Goal: Transaction & Acquisition: Download file/media

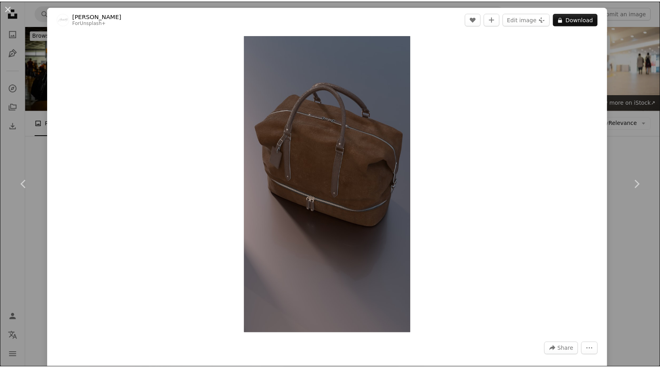
scroll to position [8552, 0]
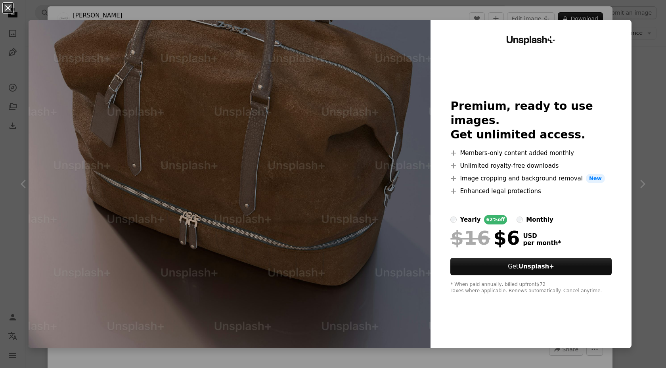
click at [6, 11] on button "An X shape" at bounding box center [8, 8] width 10 height 10
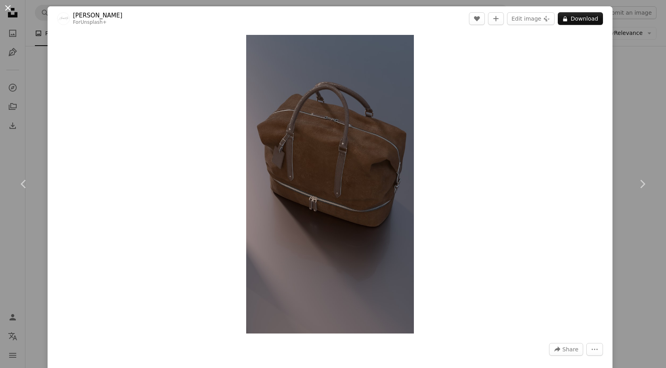
click at [4, 6] on button "An X shape" at bounding box center [8, 8] width 10 height 10
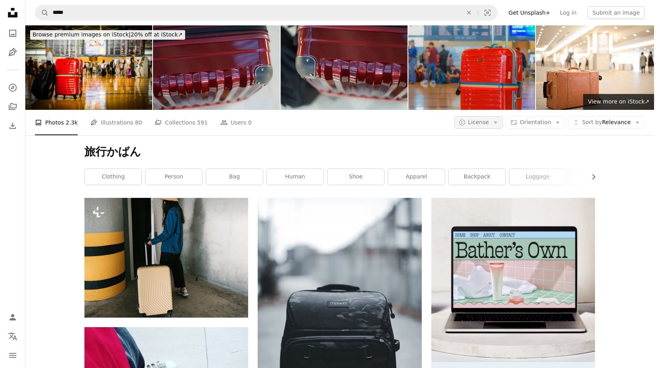
click at [499, 119] on icon "Arrow down" at bounding box center [495, 122] width 7 height 7
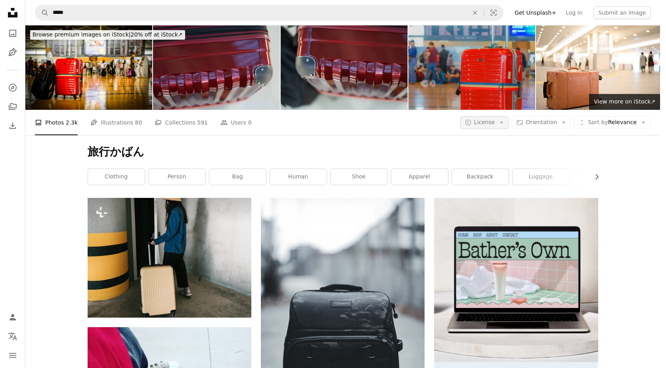
scroll to position [8552, 0]
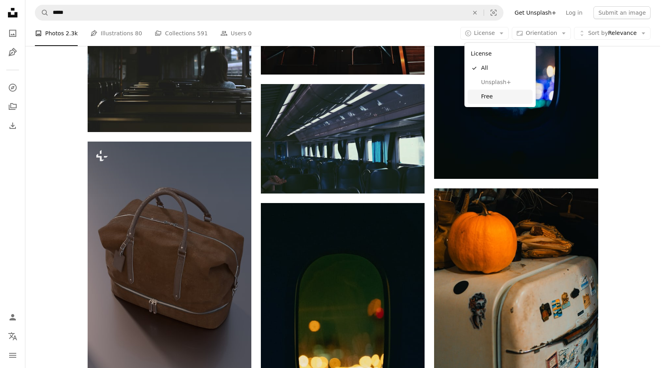
click at [491, 99] on span "Free" at bounding box center [505, 97] width 48 height 8
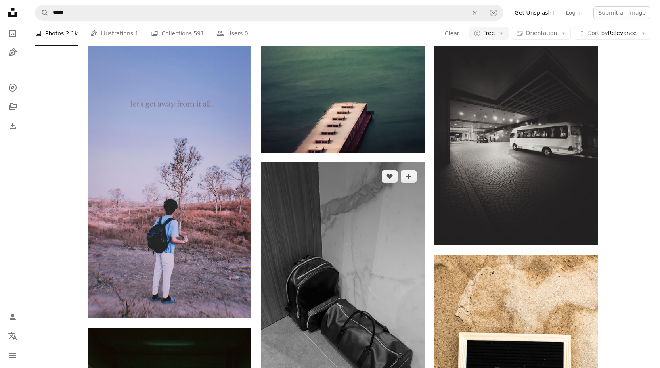
scroll to position [14744, 0]
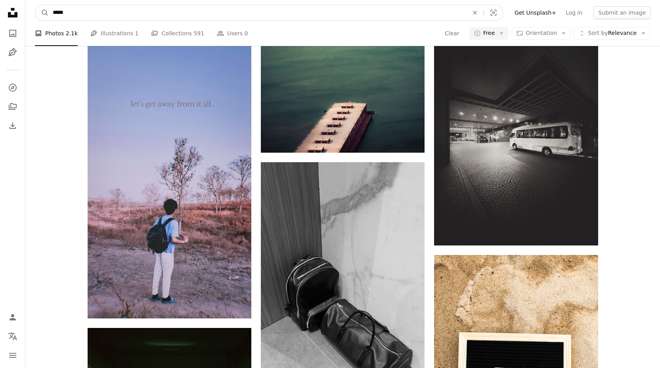
drag, startPoint x: 86, startPoint y: 12, endPoint x: 7, endPoint y: -2, distance: 80.0
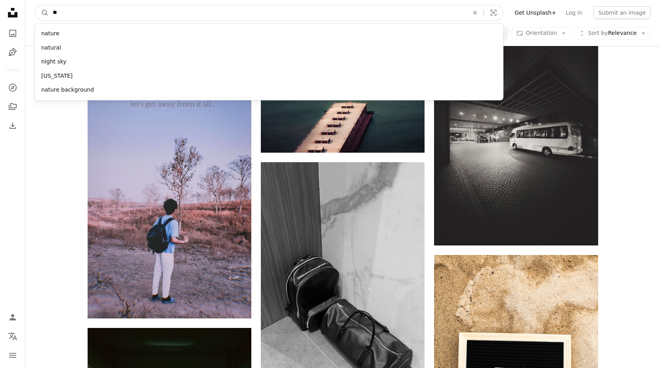
type input "*"
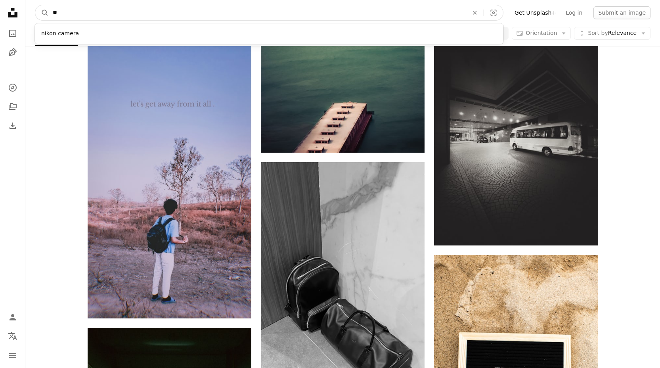
type input "*"
type input "**"
click button "A magnifying glass" at bounding box center [41, 12] width 13 height 15
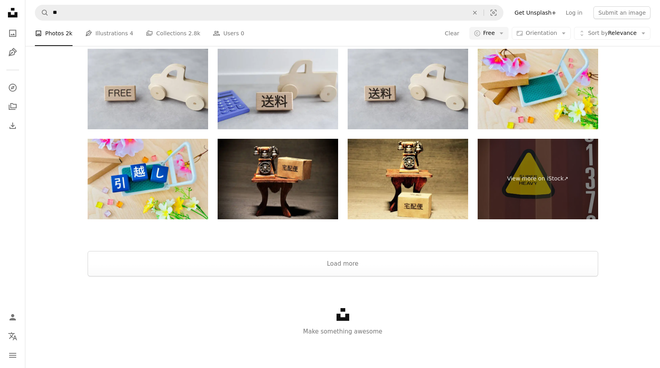
scroll to position [297, 0]
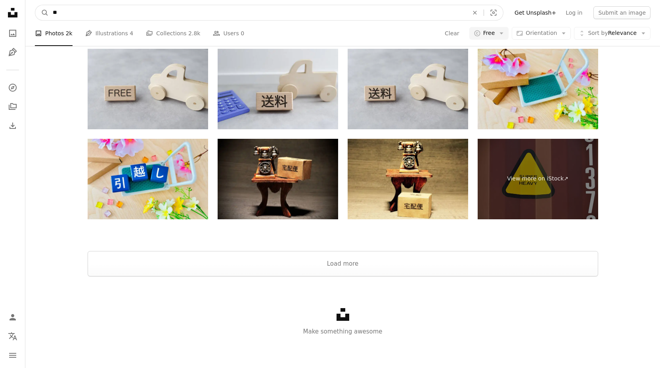
click at [137, 9] on input "**" at bounding box center [257, 12] width 417 height 15
type input "*"
type input "******"
click button "A magnifying glass" at bounding box center [41, 12] width 13 height 15
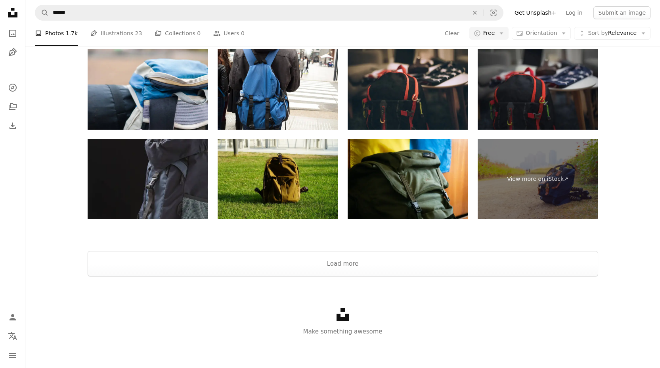
scroll to position [1736, 0]
click at [401, 260] on button "Load more" at bounding box center [343, 263] width 510 height 25
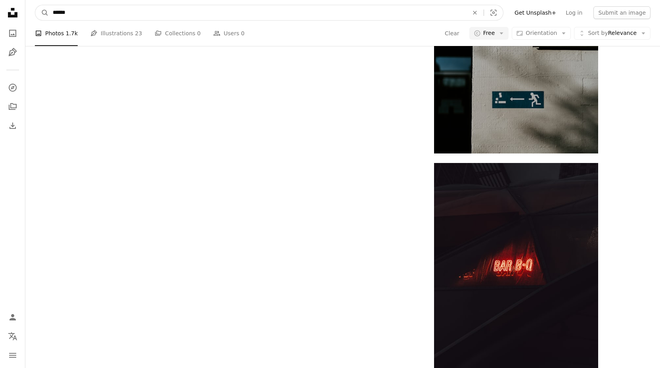
scroll to position [2649, 0]
drag, startPoint x: 90, startPoint y: 9, endPoint x: 2, endPoint y: 2, distance: 88.2
type input "*"
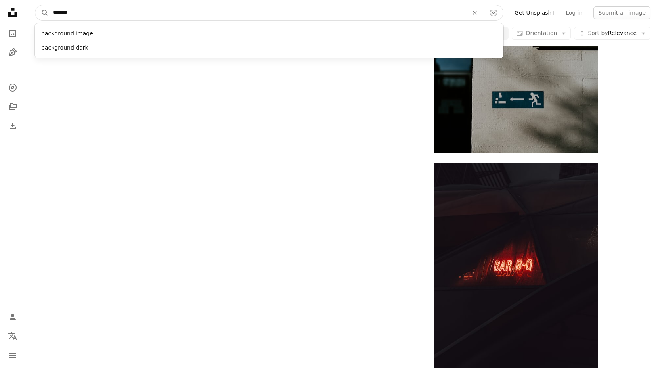
type input "********"
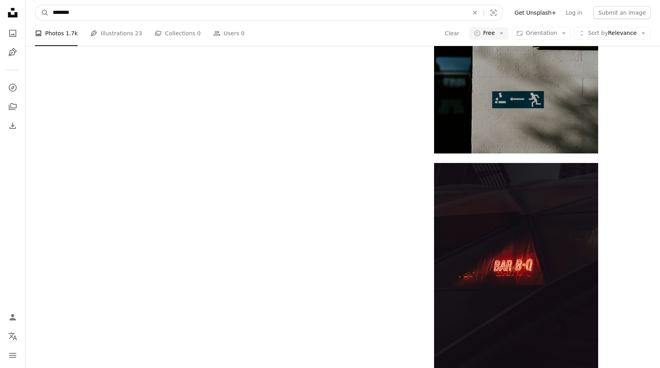
click button "A magnifying glass" at bounding box center [41, 12] width 13 height 15
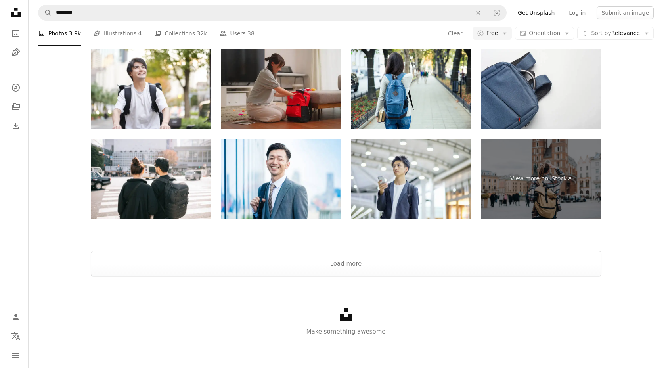
scroll to position [669, 0]
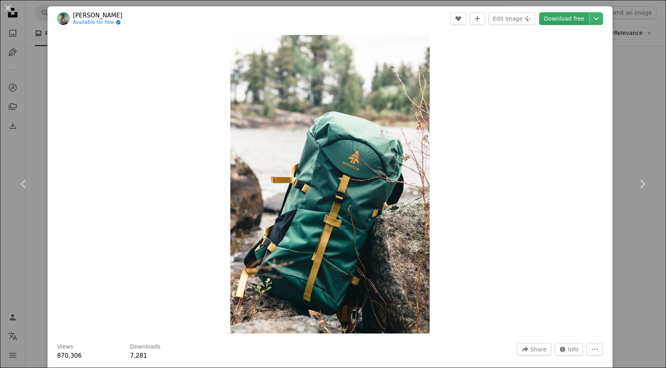
click at [573, 19] on link "Download free" at bounding box center [564, 18] width 50 height 13
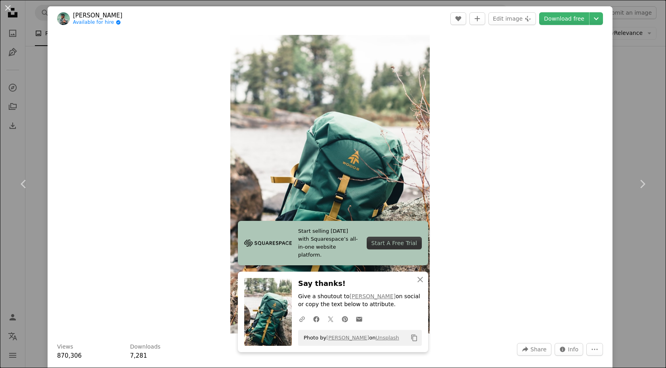
click at [481, 167] on div "Zoom in" at bounding box center [330, 184] width 565 height 306
click at [552, 19] on link "Download free" at bounding box center [564, 18] width 50 height 13
click at [86, 15] on link "[PERSON_NAME]" at bounding box center [98, 15] width 50 height 8
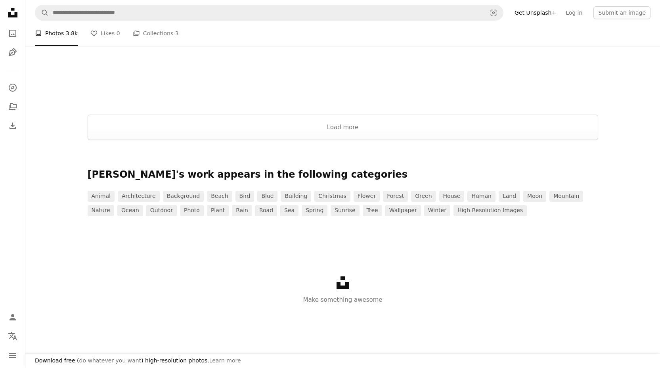
drag, startPoint x: 260, startPoint y: 54, endPoint x: 322, endPoint y: 55, distance: 62.6
copy div "[PERSON_NAME]"
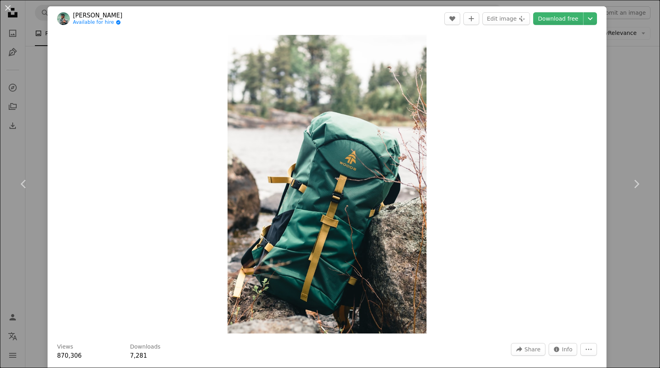
scroll to position [669, 0]
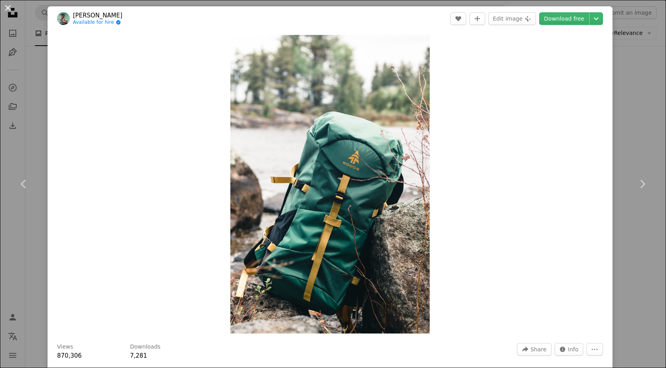
click at [10, 8] on button "An X shape" at bounding box center [8, 8] width 10 height 10
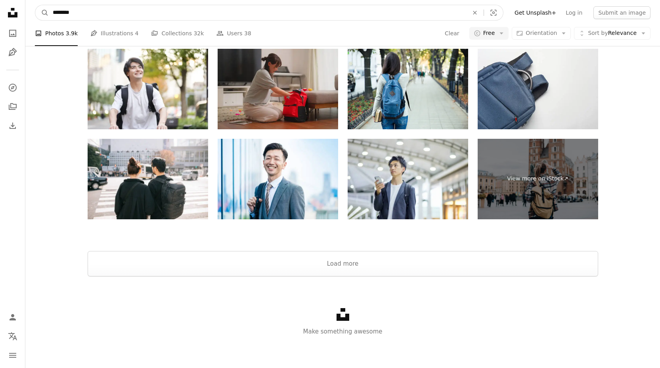
drag, startPoint x: 96, startPoint y: 16, endPoint x: 0, endPoint y: 16, distance: 95.9
type input "*"
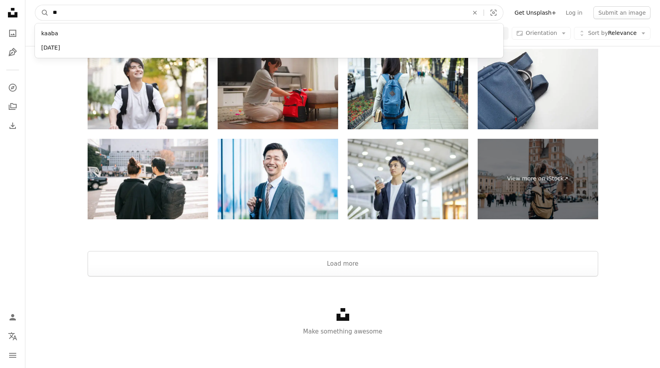
type input "*"
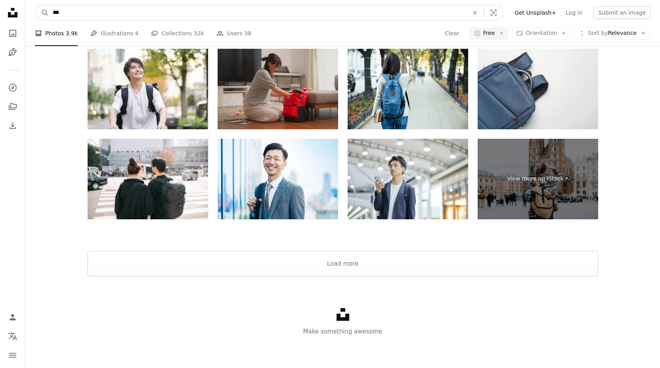
type input "***"
click at [35, 5] on button "A magnifying glass" at bounding box center [41, 12] width 13 height 15
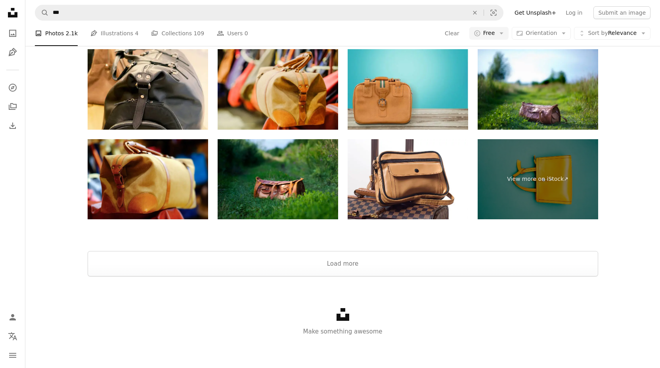
scroll to position [1903, 0]
click at [418, 260] on button "Load more" at bounding box center [343, 263] width 510 height 25
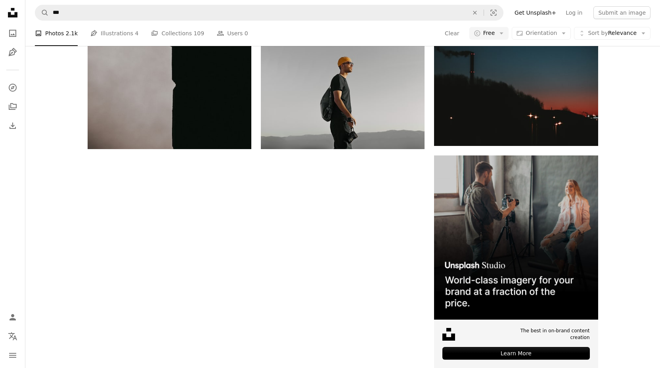
scroll to position [3288, 0]
